Goal: Obtain resource: Obtain resource

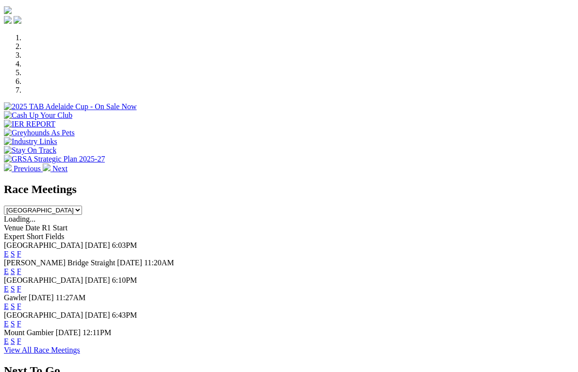
scroll to position [273, 0]
click at [21, 337] on link "F" at bounding box center [19, 341] width 4 height 8
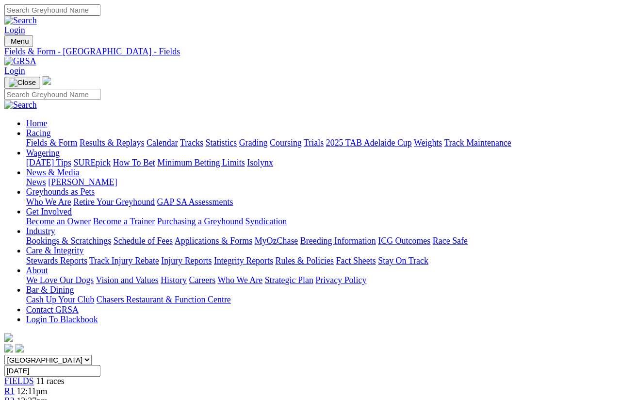
scroll to position [10, 0]
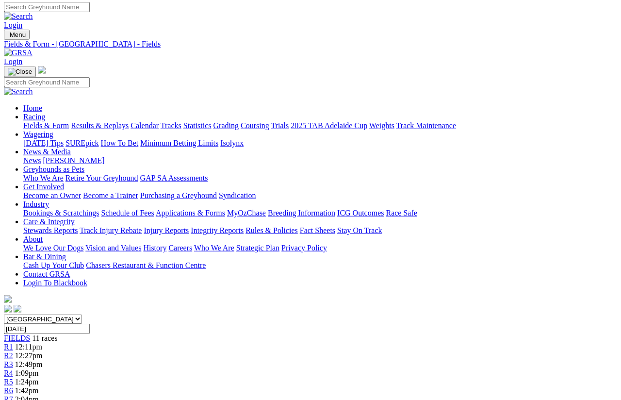
scroll to position [0, 0]
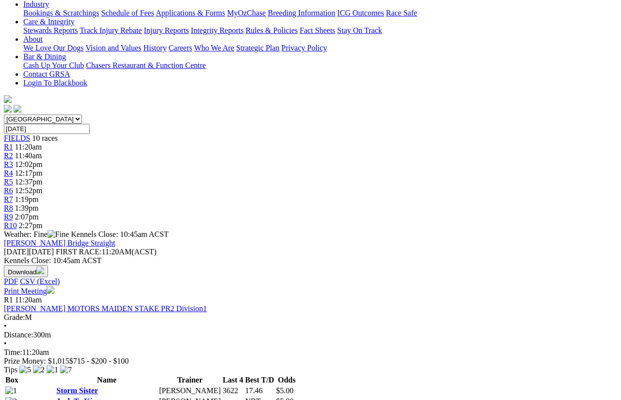
scroll to position [181, 0]
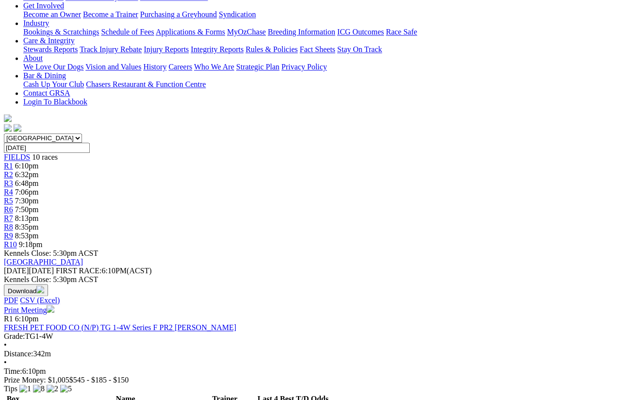
scroll to position [146, 0]
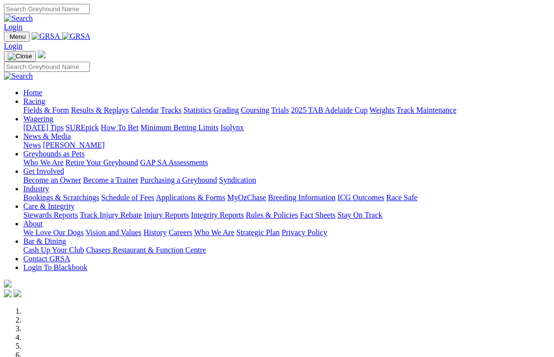
scroll to position [292, 0]
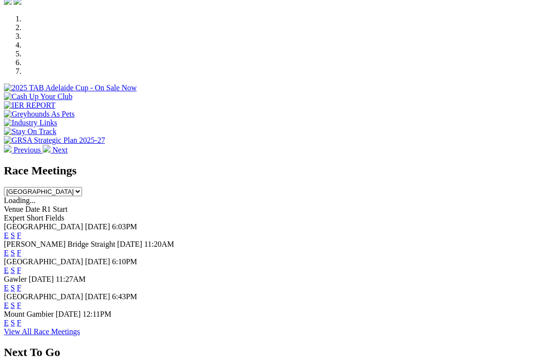
click at [21, 301] on link "F" at bounding box center [19, 305] width 4 height 8
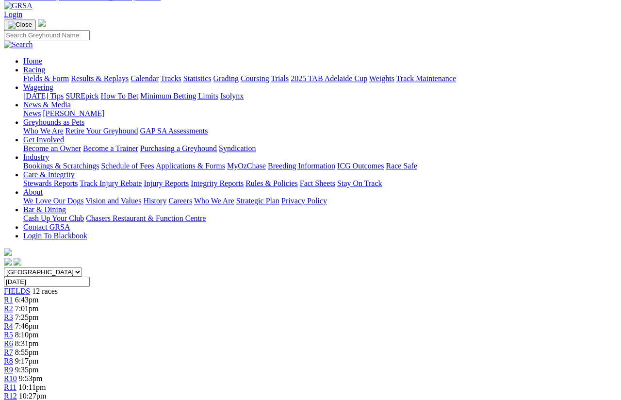
scroll to position [44, 0]
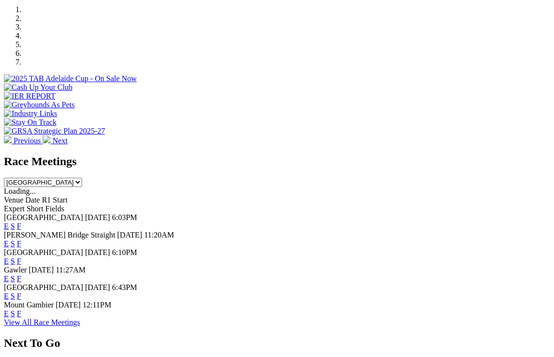
scroll to position [294, 0]
